Goal: Task Accomplishment & Management: Complete application form

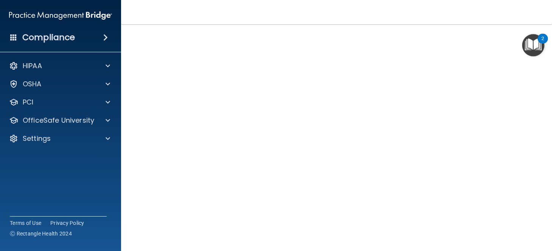
scroll to position [39, 0]
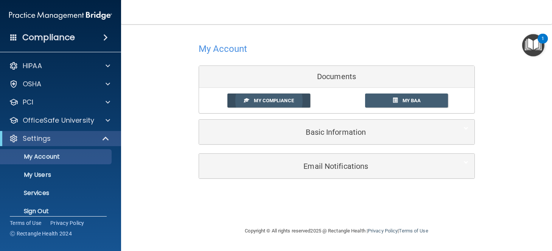
click at [253, 101] on link "My Compliance" at bounding box center [268, 100] width 83 height 14
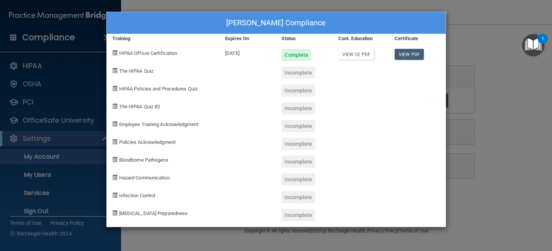
click at [501, 131] on div "Nolan Burks's Compliance Training Expires On Status Cont. Education Certificate…" at bounding box center [276, 125] width 552 height 251
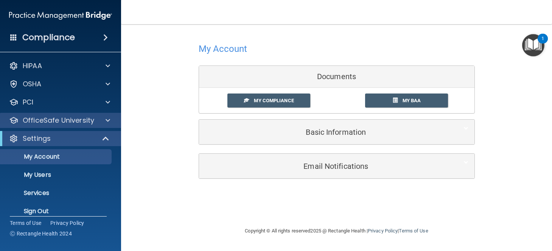
scroll to position [9, 0]
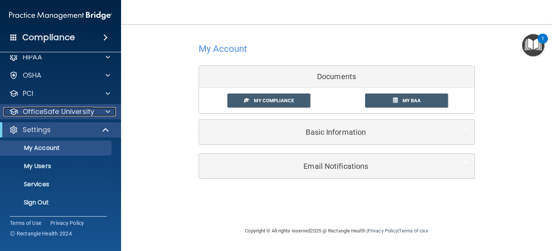
click at [71, 108] on p "OfficeSafe University" at bounding box center [58, 111] width 71 height 9
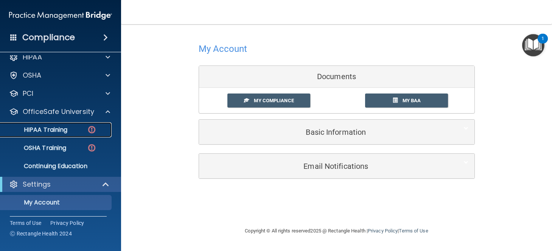
click at [61, 134] on link "HIPAA Training" at bounding box center [51, 129] width 119 height 15
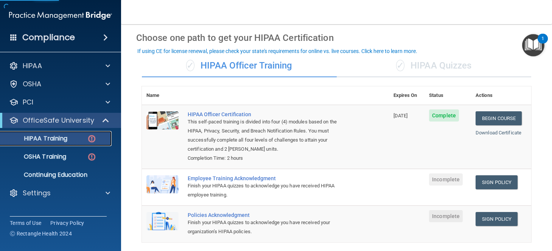
scroll to position [36, 0]
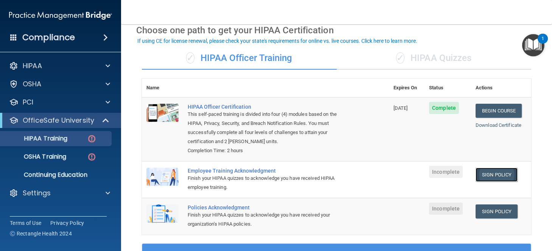
click at [493, 177] on link "Sign Policy" at bounding box center [496, 175] width 42 height 14
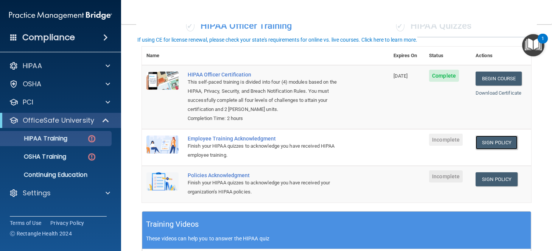
scroll to position [73, 0]
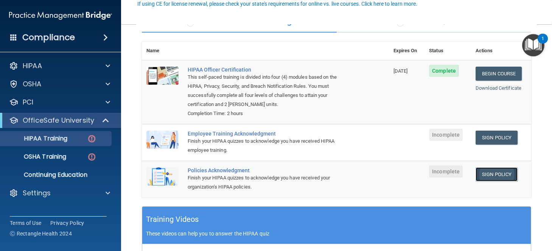
click at [495, 179] on link "Sign Policy" at bounding box center [496, 174] width 42 height 14
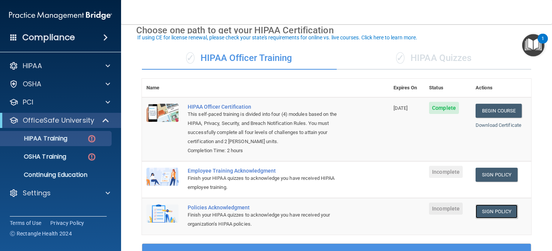
scroll to position [35, 0]
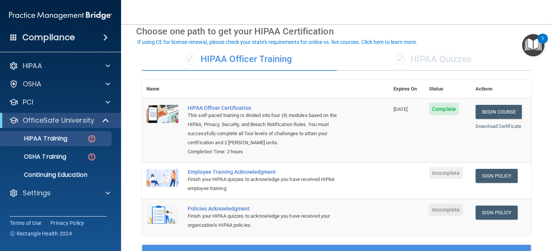
click at [412, 59] on div "✓ HIPAA Quizzes" at bounding box center [434, 59] width 195 height 23
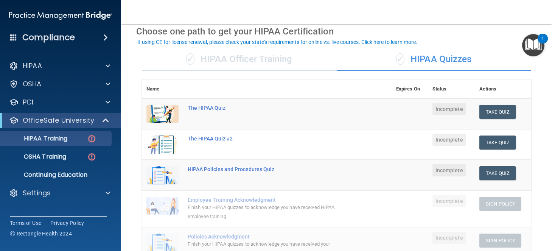
click at [253, 54] on div "✓ HIPAA Officer Training" at bounding box center [239, 59] width 195 height 23
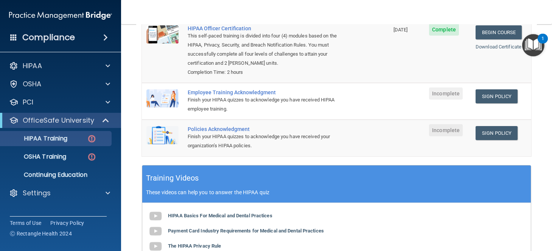
scroll to position [112, 0]
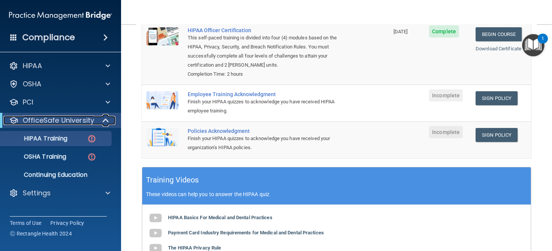
click at [108, 121] on span at bounding box center [106, 120] width 6 height 9
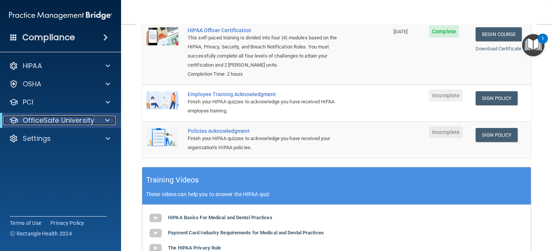
click at [98, 120] on div at bounding box center [106, 120] width 19 height 9
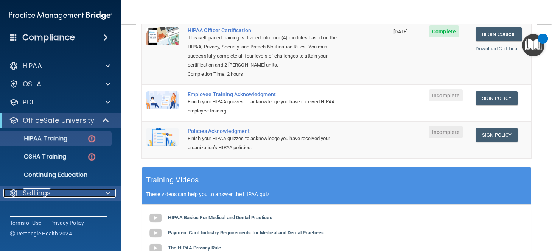
click at [77, 192] on div "Settings" at bounding box center [50, 192] width 94 height 9
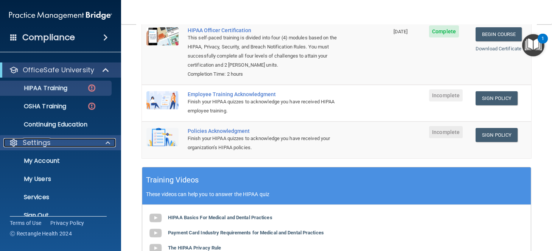
scroll to position [52, 0]
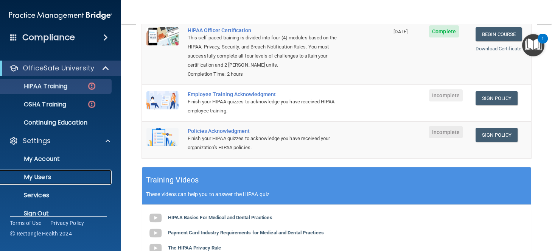
click at [42, 176] on p "My Users" at bounding box center [56, 177] width 103 height 8
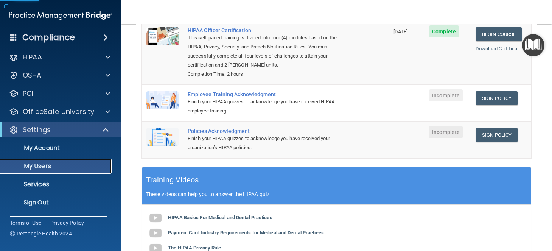
scroll to position [9, 0]
select select "20"
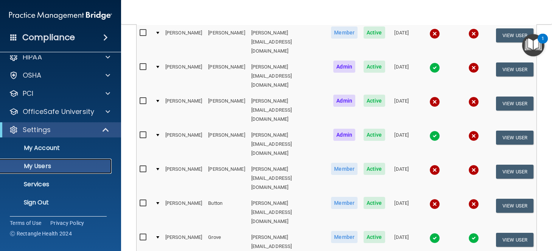
scroll to position [108, 0]
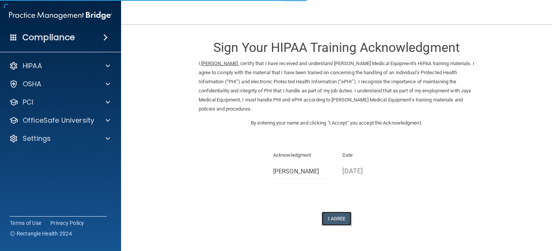
click at [338, 218] on button "I Agree" at bounding box center [337, 218] width 30 height 14
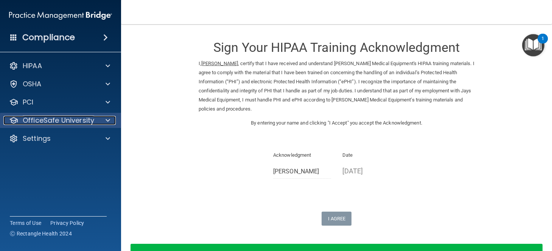
click at [84, 116] on p "OfficeSafe University" at bounding box center [58, 120] width 71 height 9
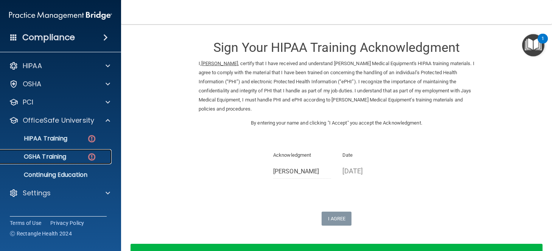
click at [62, 160] on p "OSHA Training" at bounding box center [35, 157] width 61 height 8
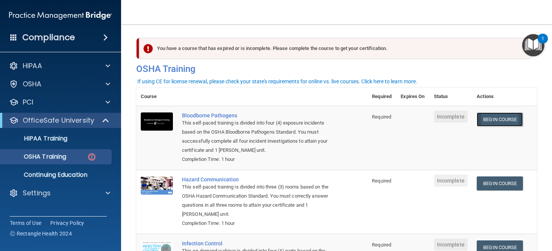
click at [517, 118] on link "Begin Course" at bounding box center [500, 119] width 46 height 14
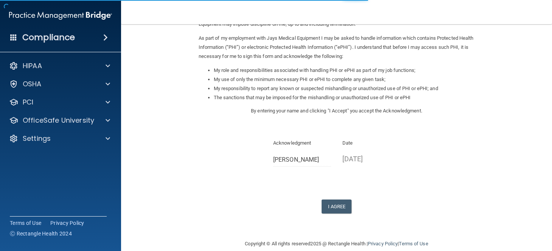
scroll to position [96, 0]
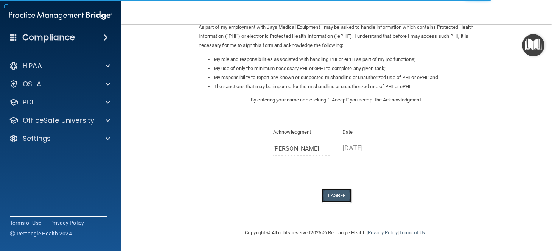
click at [344, 195] on button "I Agree" at bounding box center [337, 195] width 30 height 14
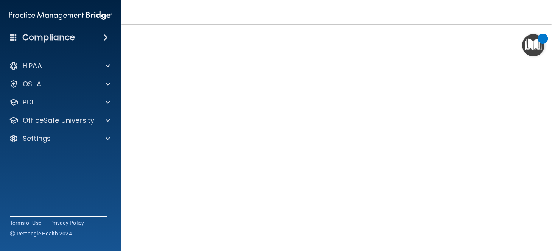
scroll to position [23, 0]
